Goal: Information Seeking & Learning: Check status

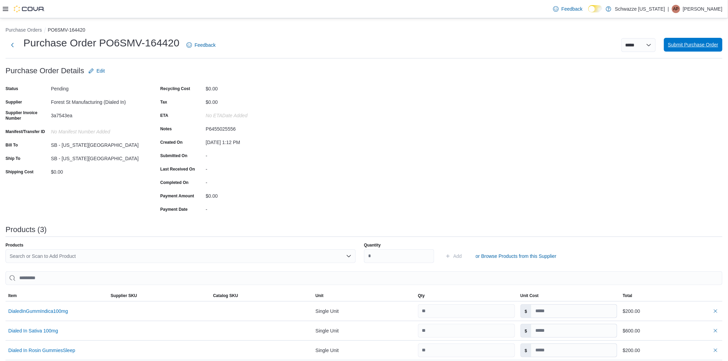
click at [706, 45] on span "Submit Purchase Order" at bounding box center [693, 44] width 50 height 7
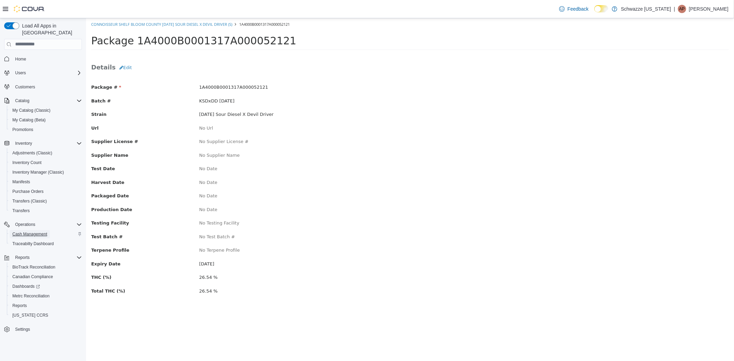
click at [41, 231] on span "Cash Management" at bounding box center [29, 234] width 35 height 6
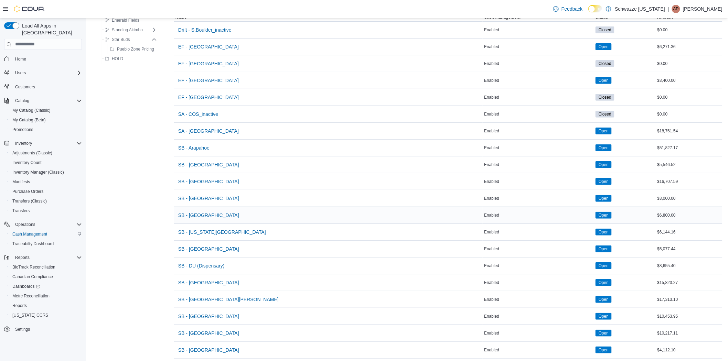
scroll to position [76, 0]
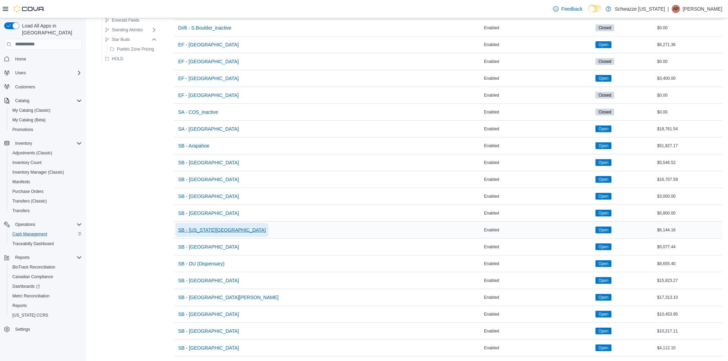
click at [211, 229] on span "SB - [US_STATE][GEOGRAPHIC_DATA]" at bounding box center [222, 230] width 88 height 7
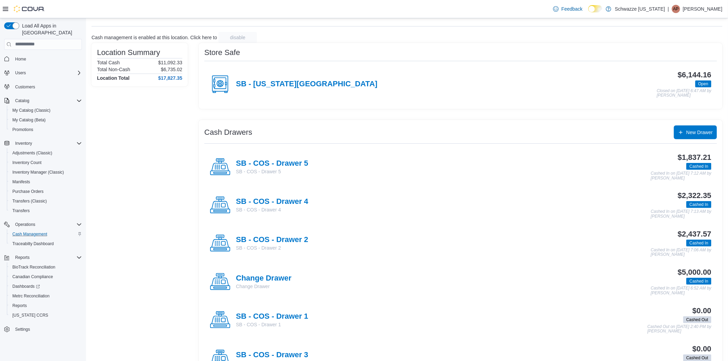
scroll to position [60, 0]
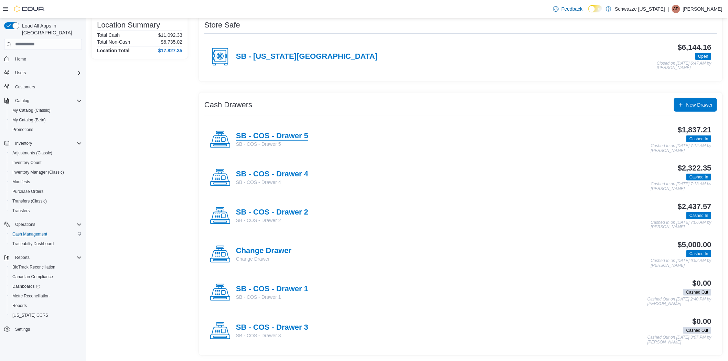
click at [290, 132] on h4 "SB - COS - Drawer 5" at bounding box center [272, 136] width 72 height 9
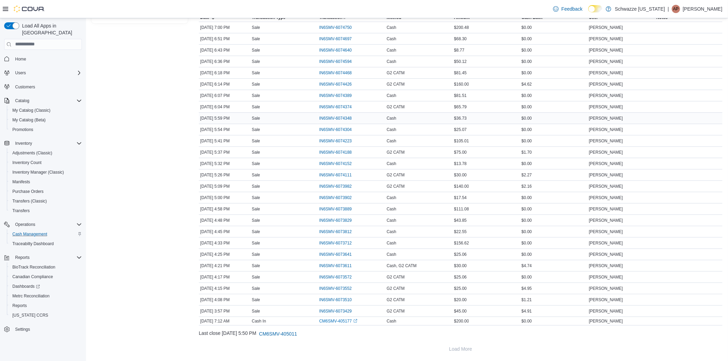
scroll to position [133, 0]
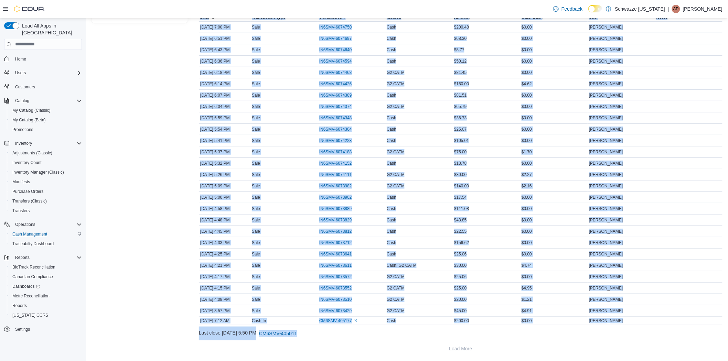
drag, startPoint x: 637, startPoint y: 333, endPoint x: 602, endPoint y: 325, distance: 35.5
click at [602, 325] on div "**********" at bounding box center [460, 173] width 523 height 365
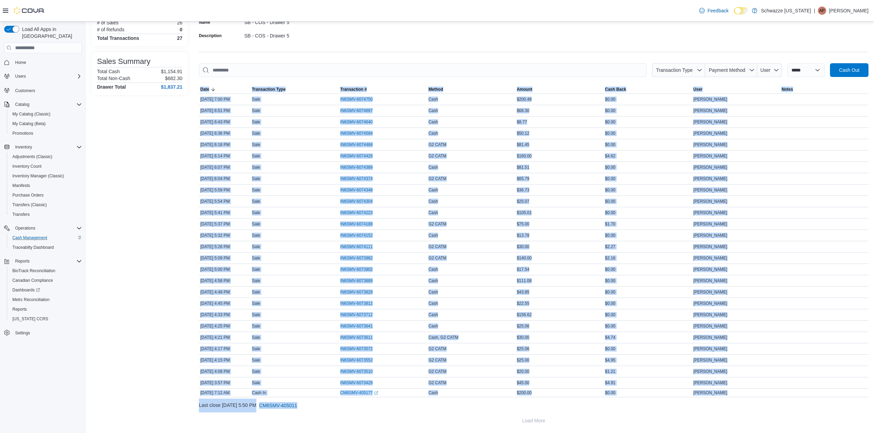
scroll to position [0, 0]
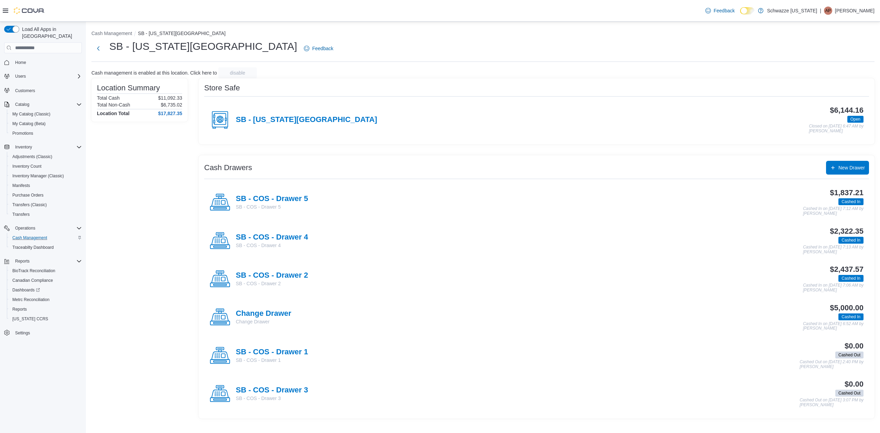
click at [299, 235] on h4 "SB - COS - Drawer 4" at bounding box center [272, 237] width 72 height 9
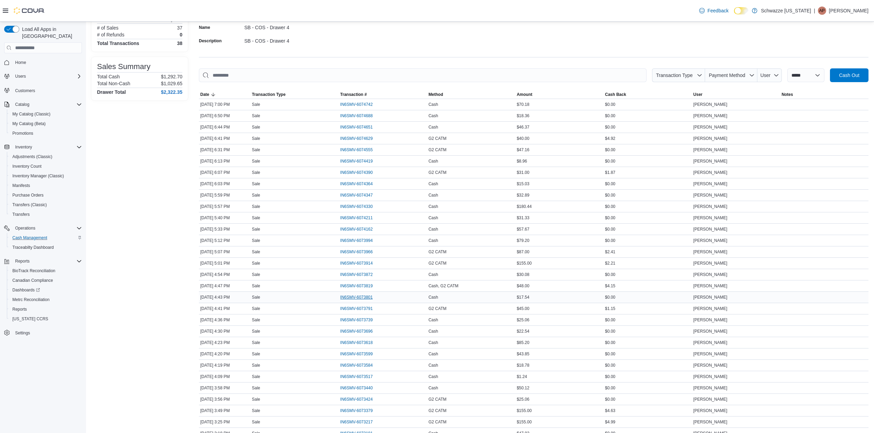
scroll to position [183, 0]
